Goal: Information Seeking & Learning: Check status

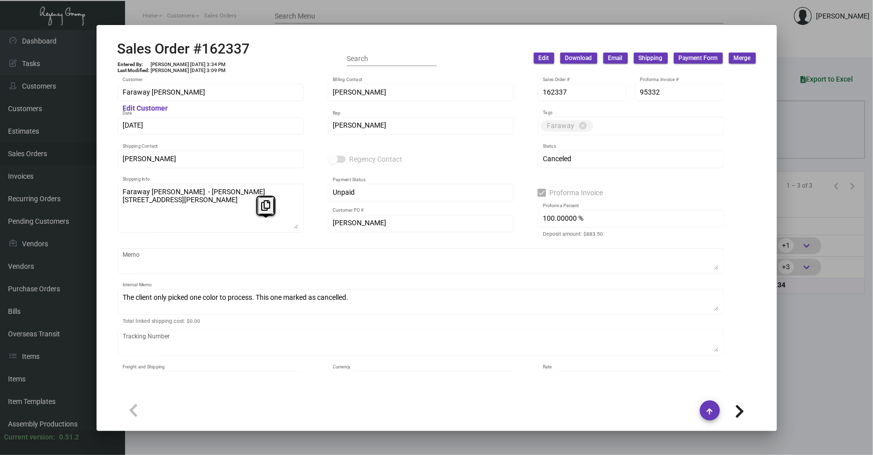
scroll to position [396, 0]
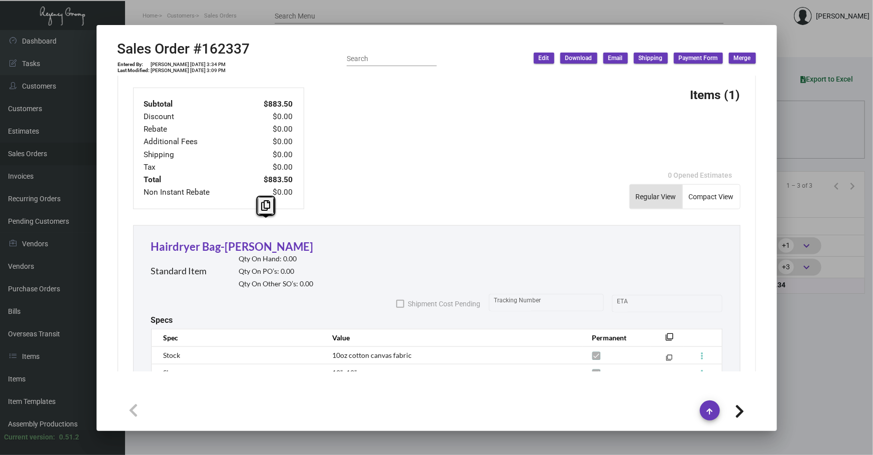
click at [805, 134] on div at bounding box center [436, 227] width 873 height 455
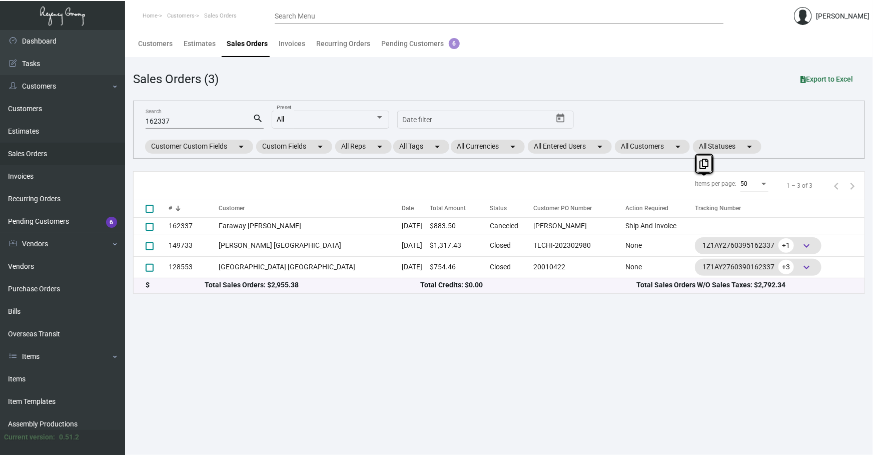
click at [805, 134] on div "162337 Search search All Preset Start date – Date filter Customer Custom Fields…" at bounding box center [499, 130] width 732 height 58
click at [52, 375] on link "Items" at bounding box center [62, 379] width 125 height 23
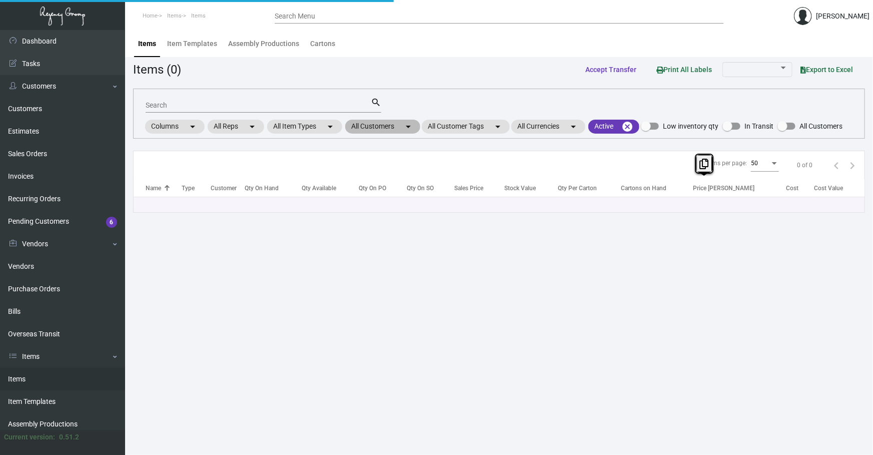
click at [393, 125] on mat-chip "All Customers arrow_drop_down" at bounding box center [382, 127] width 75 height 14
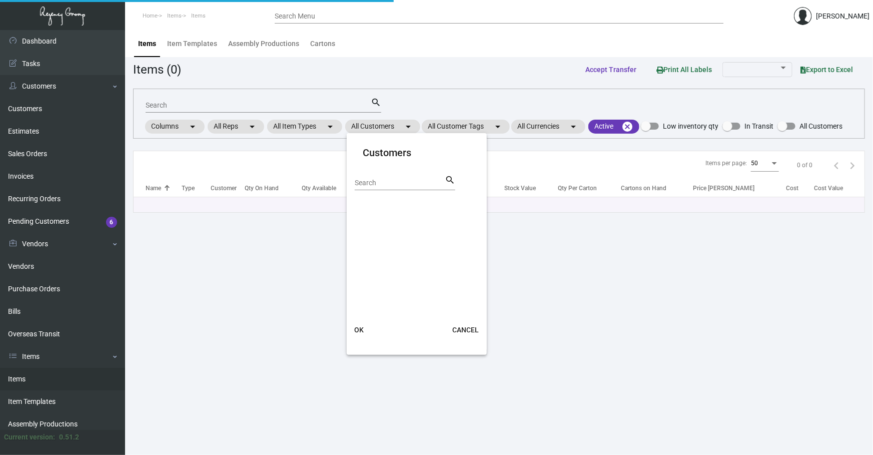
click at [383, 190] on div "Search search" at bounding box center [405, 186] width 101 height 25
click at [383, 185] on input "Search" at bounding box center [400, 183] width 90 height 8
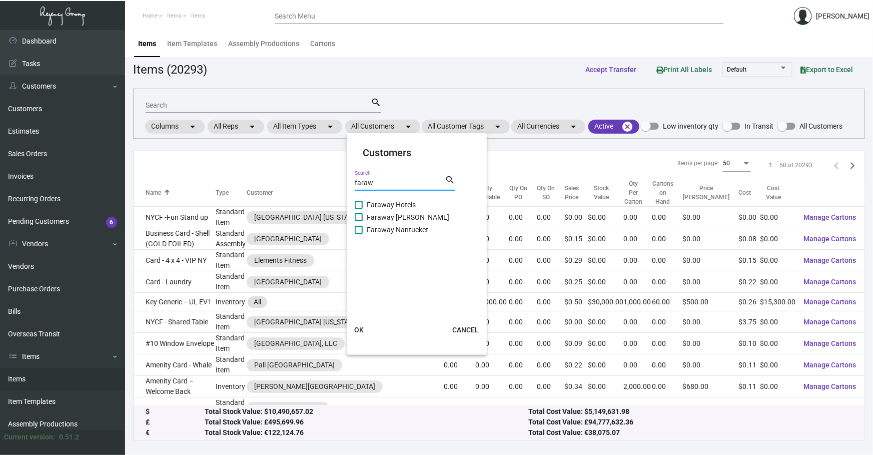
type input "faraw"
click at [396, 205] on span "Faraway Hotels" at bounding box center [417, 205] width 100 height 12
click at [359, 209] on input "Faraway Hotels" at bounding box center [358, 209] width 1 height 1
checkbox input "true"
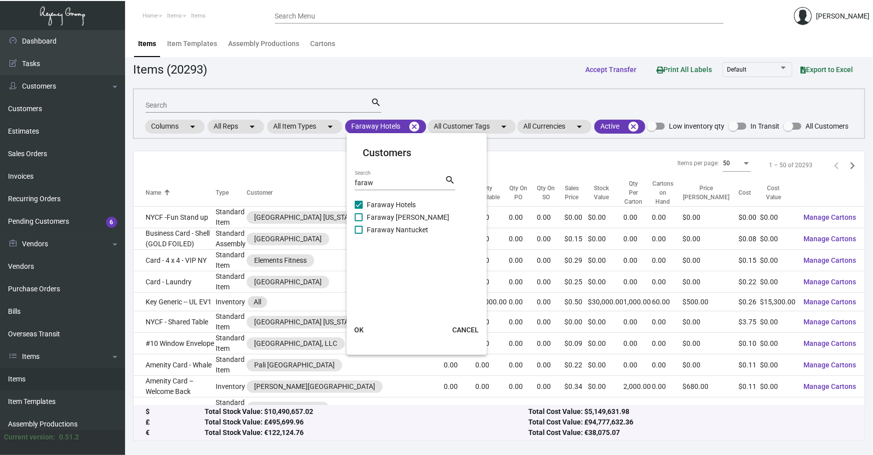
click at [345, 338] on div at bounding box center [436, 227] width 873 height 455
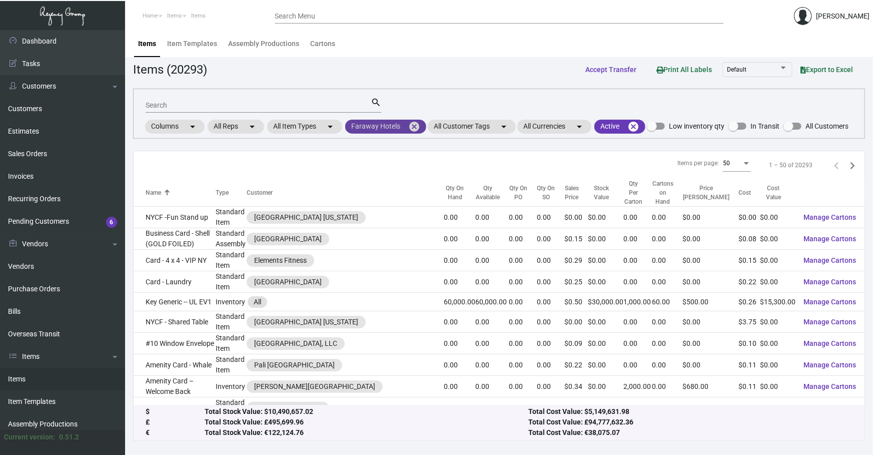
click at [404, 128] on mat-chip "Faraway Hotels cancel" at bounding box center [385, 127] width 81 height 14
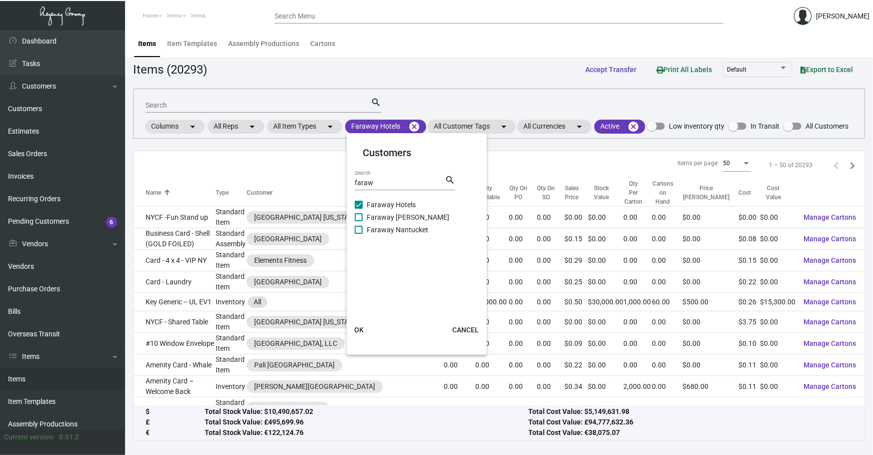
click at [403, 220] on span "Faraway [PERSON_NAME]" at bounding box center [417, 217] width 100 height 12
click at [359, 221] on input "Faraway [PERSON_NAME]" at bounding box center [358, 221] width 1 height 1
checkbox input "true"
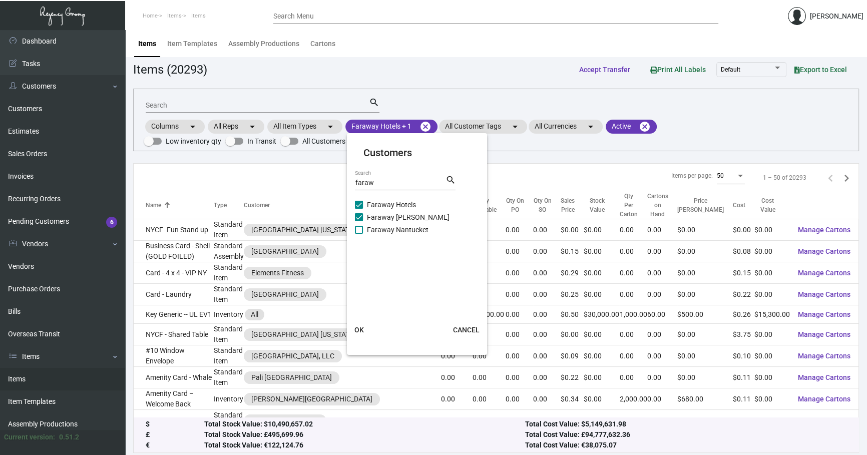
click at [366, 328] on button "OK" at bounding box center [359, 330] width 32 height 18
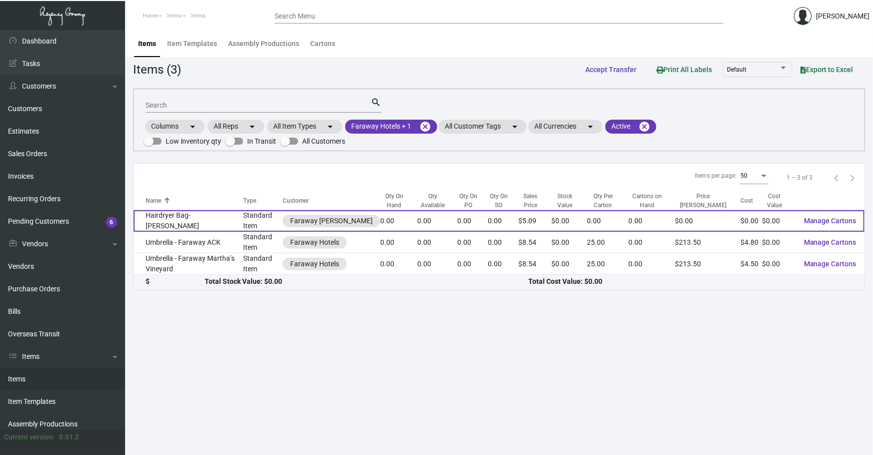
click at [192, 222] on td "Hairdryer Bag-[PERSON_NAME]" at bounding box center [189, 221] width 110 height 22
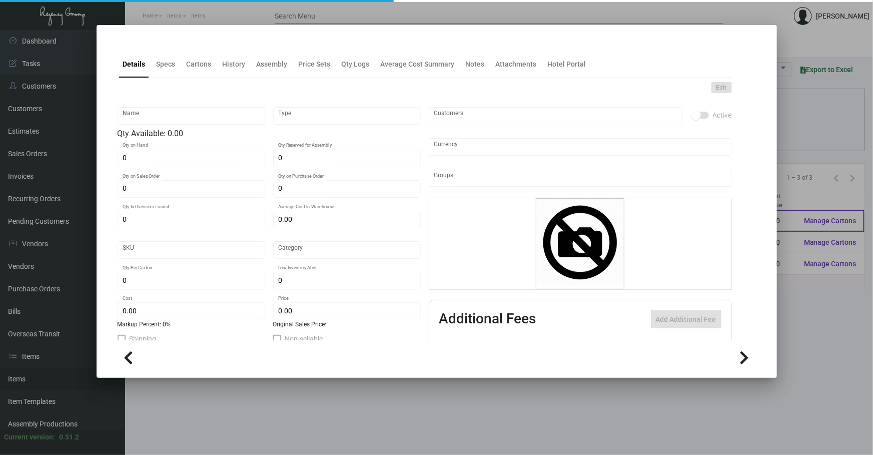
type input "Hairdryer Bag-[PERSON_NAME]"
type input "Standard Item"
type input "$ 0.00"
type input "Overseas"
type input "$ 0.00"
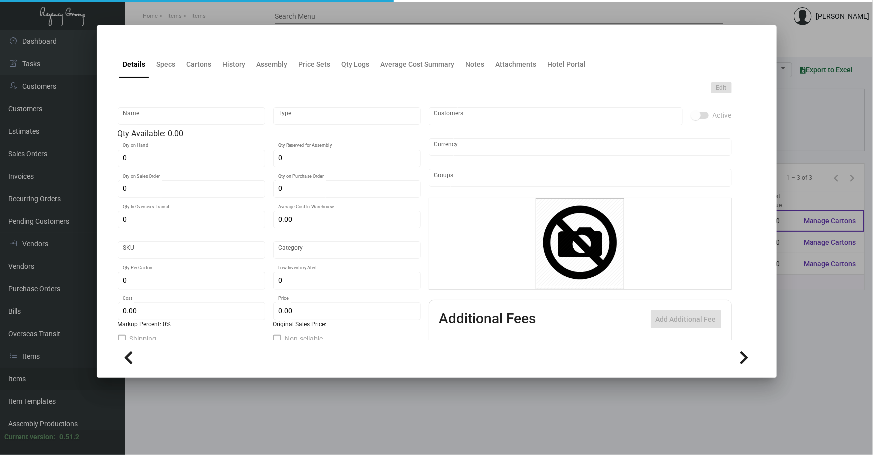
type input "$ 5.09"
checkbox input "true"
type input "United States Dollar $"
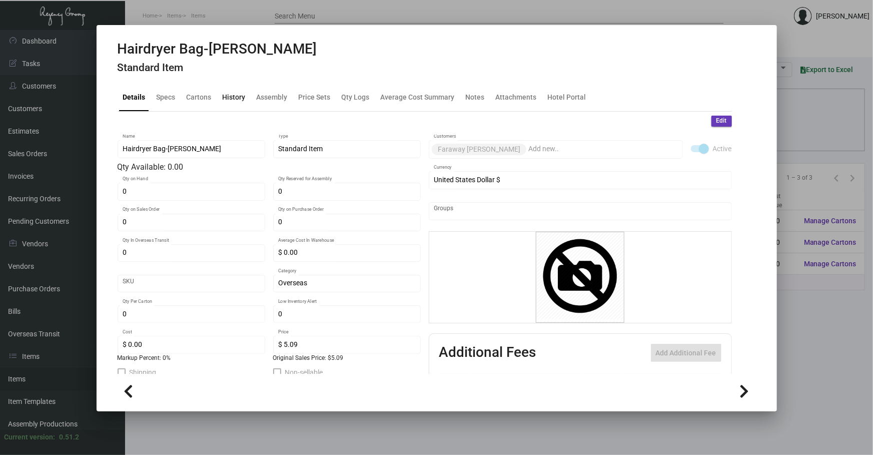
click at [223, 92] on div "History" at bounding box center [234, 97] width 23 height 11
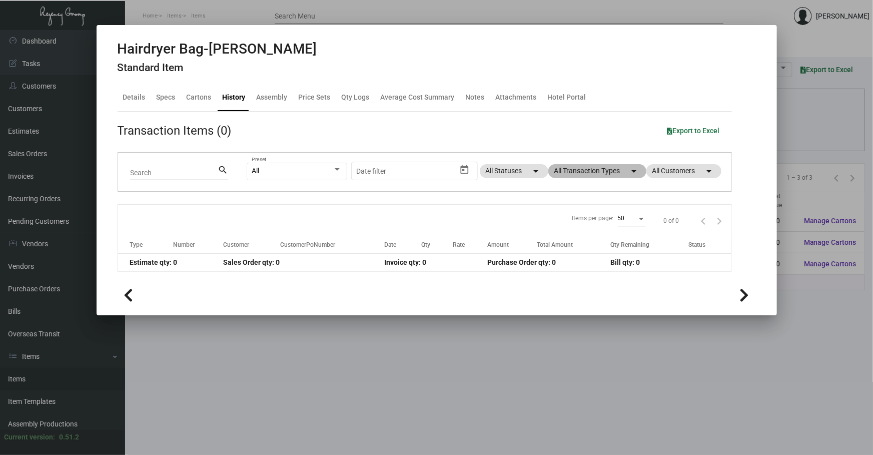
click at [620, 165] on mat-chip "All Transaction Types arrow_drop_down" at bounding box center [597, 171] width 98 height 14
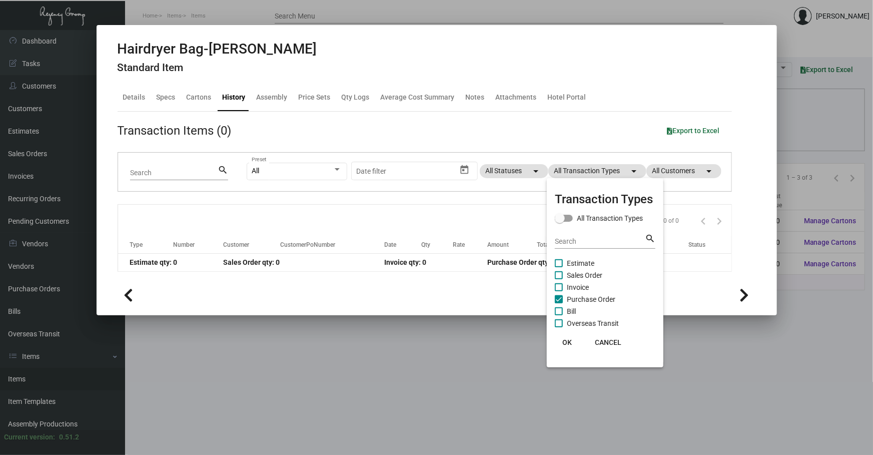
click at [587, 296] on span "Purchase Order" at bounding box center [591, 299] width 49 height 12
click at [559, 303] on input "Purchase Order" at bounding box center [558, 303] width 1 height 1
checkbox input "false"
click at [417, 223] on div at bounding box center [436, 227] width 873 height 455
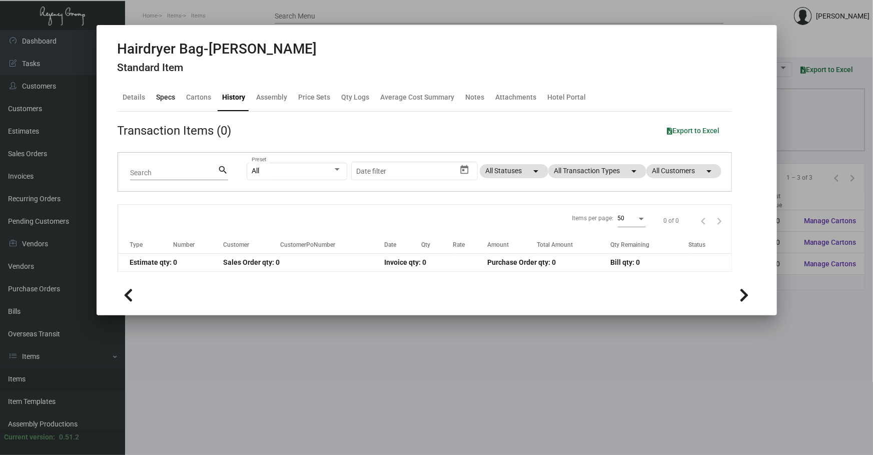
click at [173, 100] on div "Specs" at bounding box center [166, 97] width 19 height 11
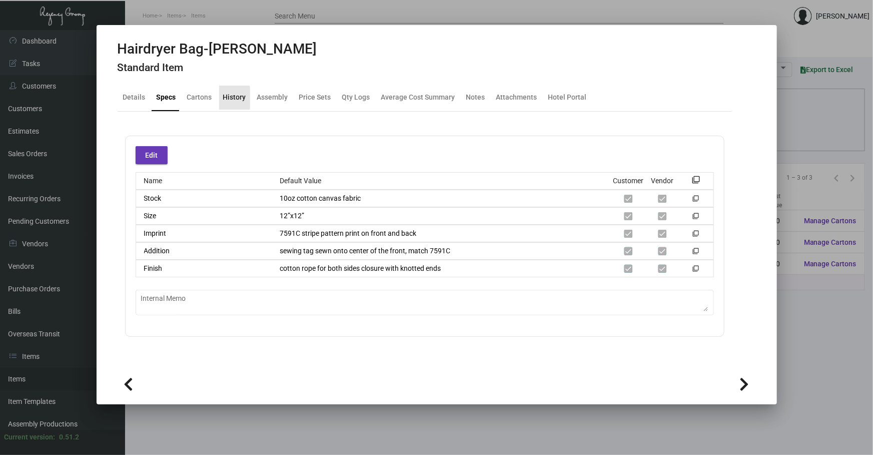
click at [225, 100] on div "History" at bounding box center [234, 97] width 23 height 11
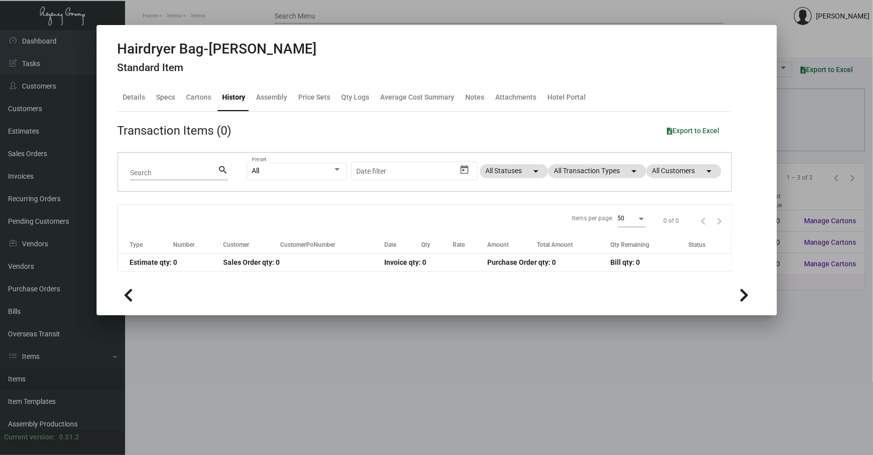
click at [599, 182] on div "All Preset Start date – Date filter All Statuses arrow_drop_down All Transactio…" at bounding box center [483, 172] width 473 height 39
drag, startPoint x: 376, startPoint y: 399, endPoint x: 326, endPoint y: 385, distance: 52.0
click at [375, 399] on div at bounding box center [436, 227] width 873 height 455
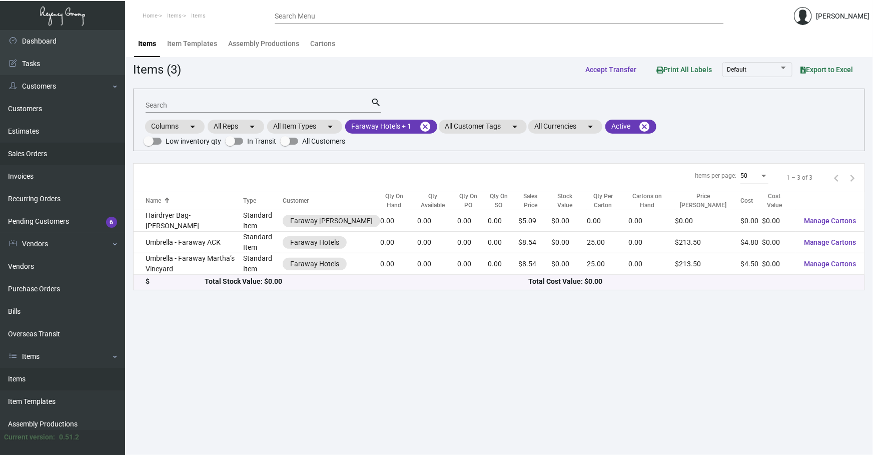
click at [35, 156] on link "Sales Orders" at bounding box center [62, 154] width 125 height 23
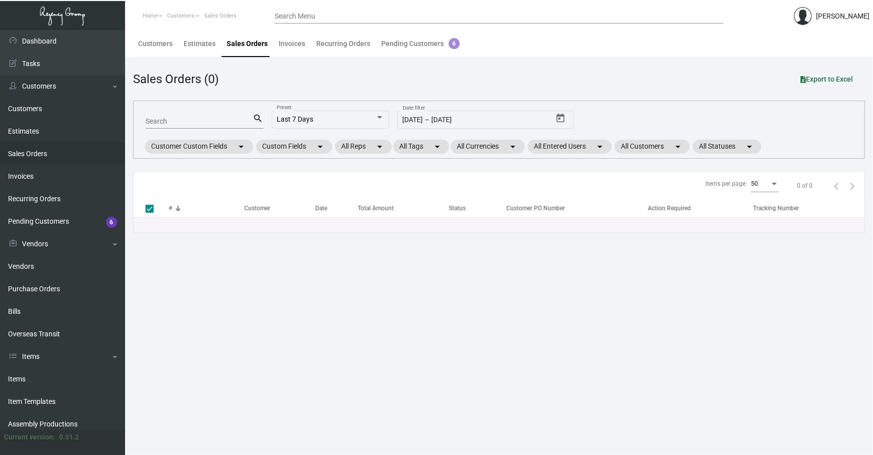
click at [204, 115] on div "Search" at bounding box center [200, 121] width 108 height 16
type input "162337"
checkbox input "false"
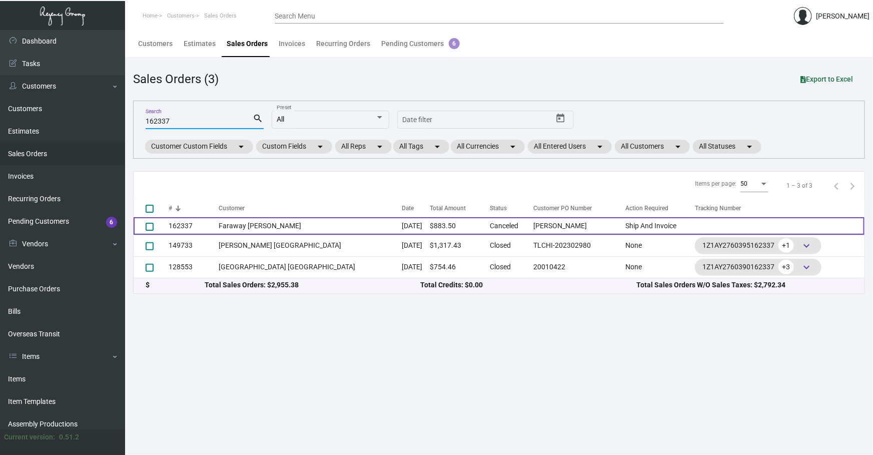
type input "162337"
click at [402, 223] on td "[DATE]" at bounding box center [416, 226] width 28 height 18
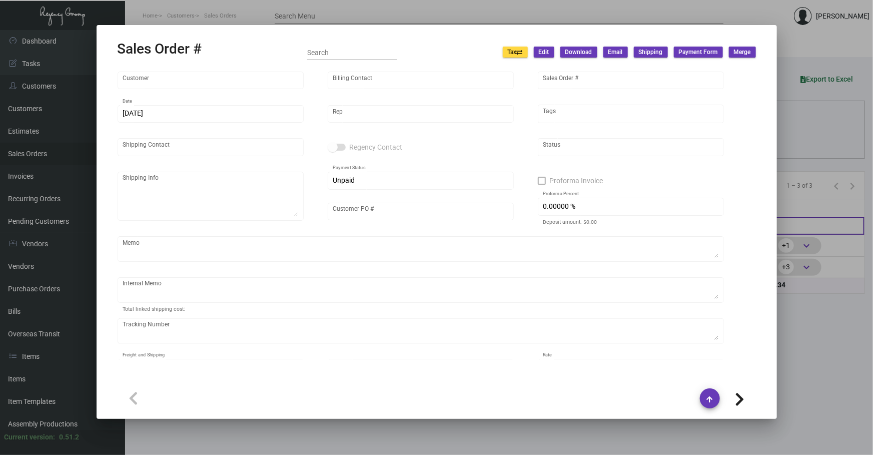
type input "Faraway [PERSON_NAME]"
type input "[PERSON_NAME]"
type input "162337"
type input "[DATE]"
type input "[PERSON_NAME]"
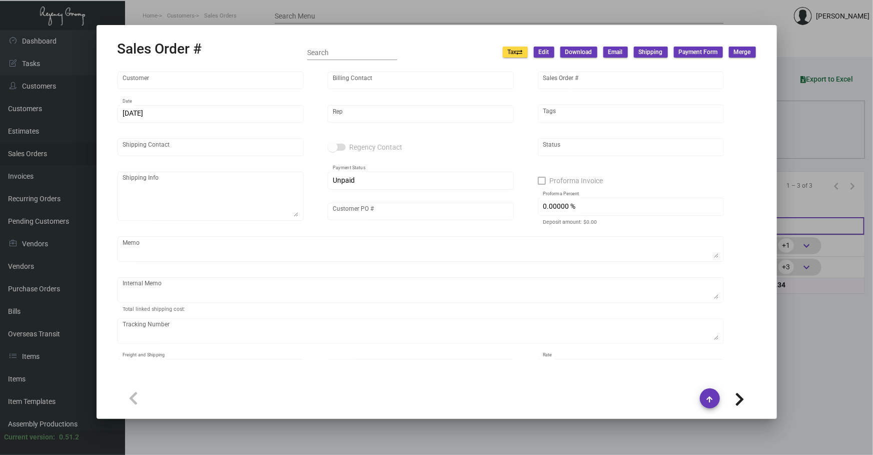
type input "[PERSON_NAME]"
type textarea "Faraway [PERSON_NAME] - [PERSON_NAME] [STREET_ADDRESS][PERSON_NAME]"
type input "[PERSON_NAME]"
checkbox input "true"
type input "100.00000 %"
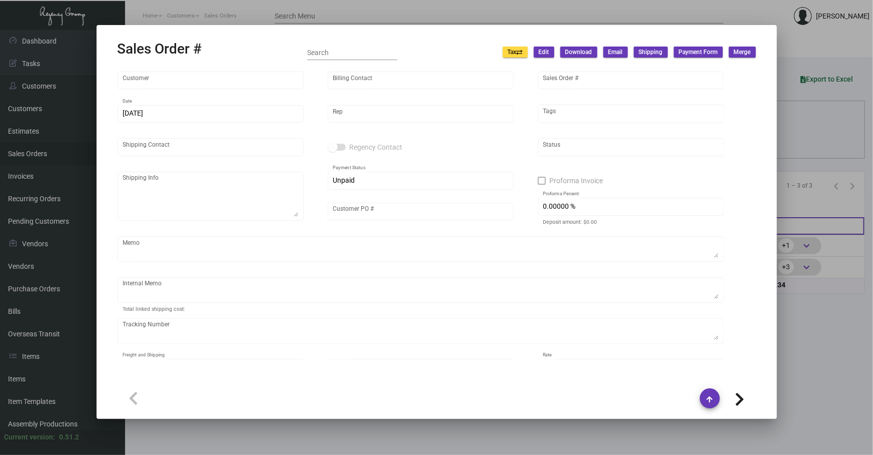
type textarea "The client only picked one color to process. This one marked as cancelled."
type input "United States Dollar $"
type input "$ 0.00"
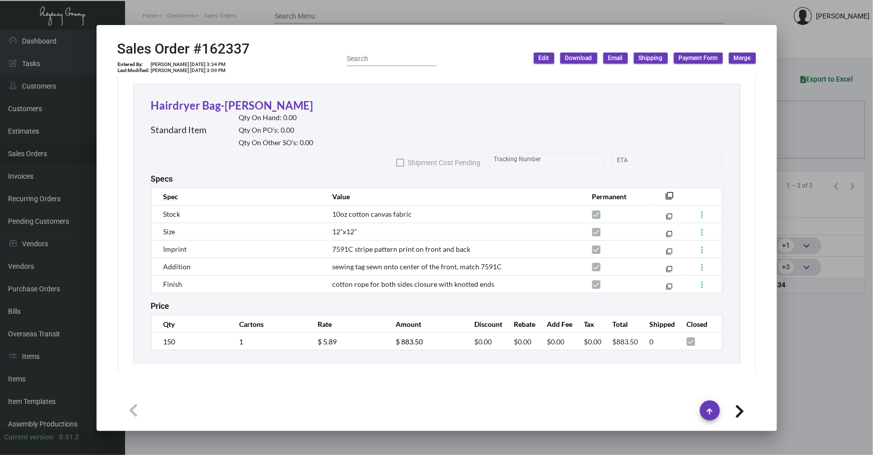
scroll to position [548, 0]
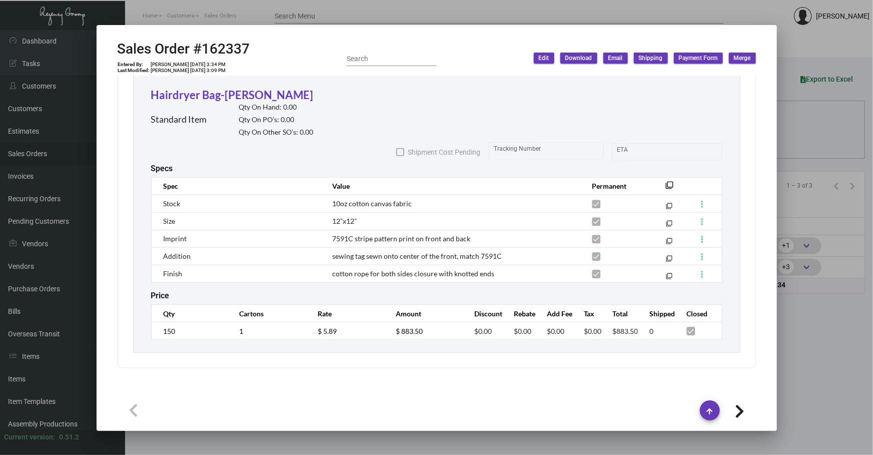
click at [716, 289] on div "Hairdryer Bag-Clay-Vineyard Standard Item Qty On Hand: 0.00 Qty On PO’s: 0.00 Q…" at bounding box center [436, 213] width 607 height 279
drag, startPoint x: 867, startPoint y: 76, endPoint x: 871, endPoint y: 70, distance: 7.2
click at [867, 76] on div at bounding box center [436, 227] width 873 height 455
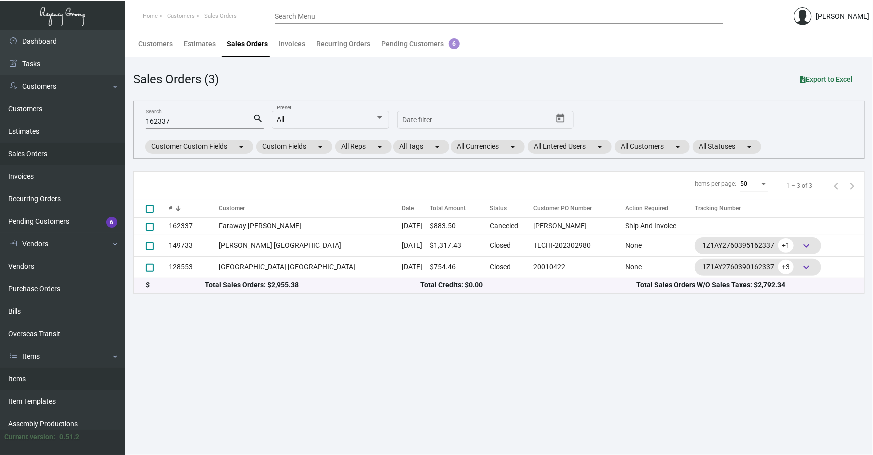
click at [30, 379] on link "Items" at bounding box center [62, 379] width 125 height 23
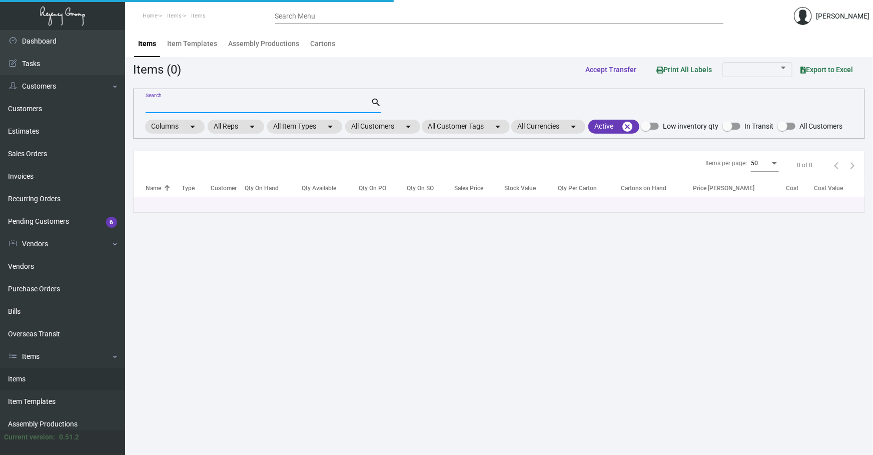
click at [301, 105] on input "Search" at bounding box center [258, 106] width 225 height 8
